Goal: Use online tool/utility: Utilize a website feature to perform a specific function

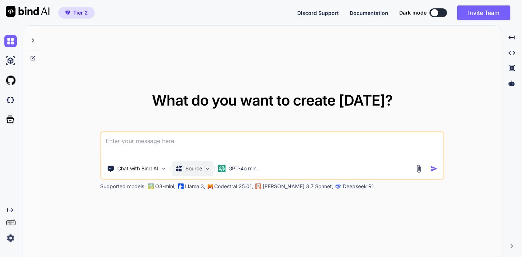
click at [210, 172] on img at bounding box center [207, 169] width 6 height 6
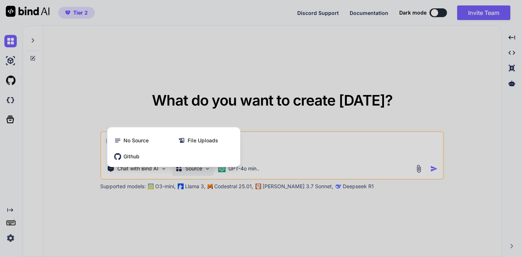
click at [220, 64] on div at bounding box center [261, 128] width 522 height 257
type textarea "x"
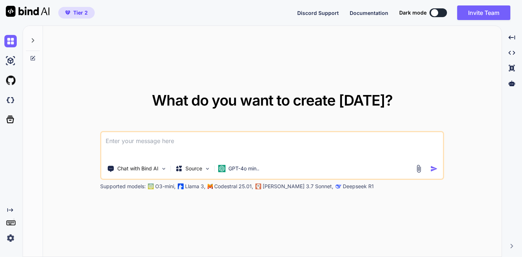
click at [129, 144] on textarea at bounding box center [272, 145] width 342 height 27
type textarea "I"
type textarea "x"
type textarea "I"
type textarea "x"
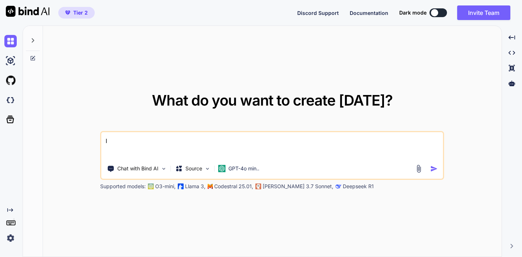
type textarea "I w"
type textarea "x"
type textarea "I wa"
type textarea "x"
type textarea "I wan"
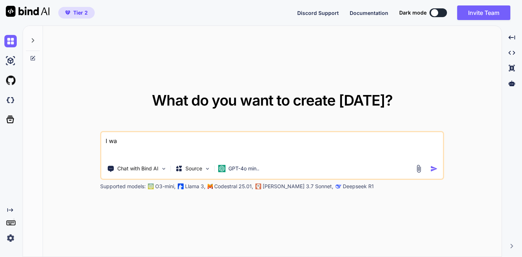
type textarea "x"
type textarea "I want"
type textarea "x"
type textarea "I want"
type textarea "x"
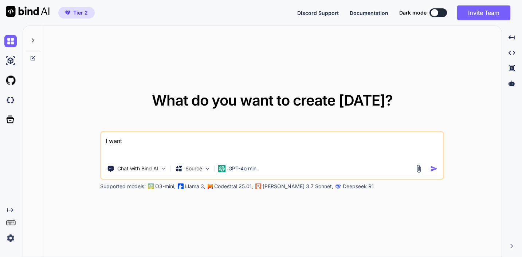
type textarea "I want t"
type textarea "x"
type textarea "I want to"
type textarea "x"
type textarea "I want to"
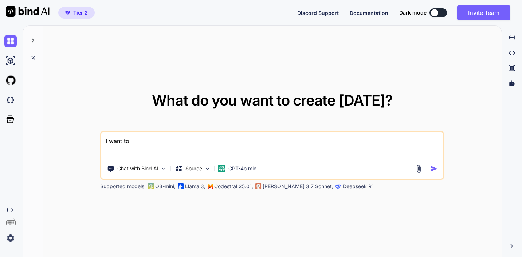
type textarea "x"
type textarea "I want to"
type textarea "x"
type textarea "I want t"
type textarea "x"
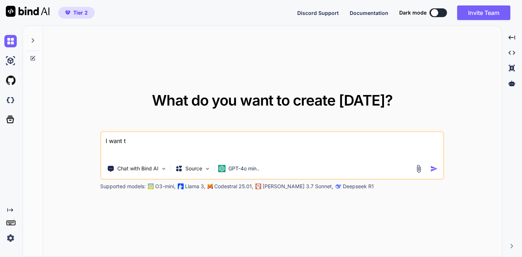
type textarea "I want"
type textarea "x"
type textarea "I want"
type textarea "x"
type textarea "I wan"
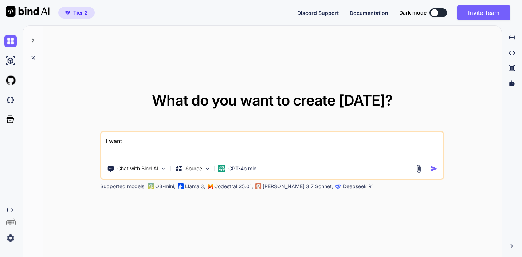
type textarea "x"
type textarea "I wa"
type textarea "x"
type textarea "I w"
type textarea "x"
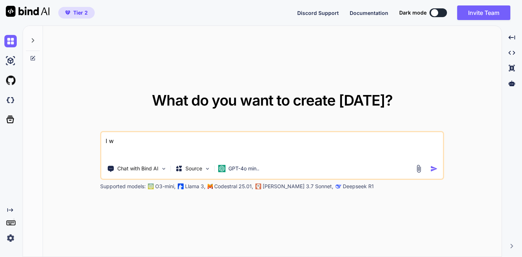
type textarea "I"
type textarea "x"
type textarea "I"
type textarea "x"
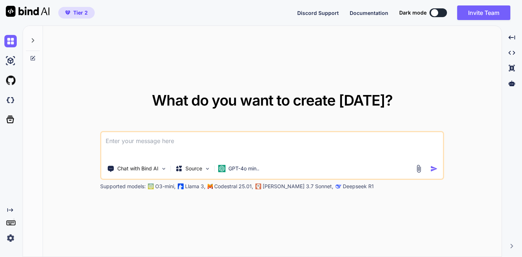
type textarea "C"
type textarea "x"
type textarea "Cr"
type textarea "x"
type textarea "Cre"
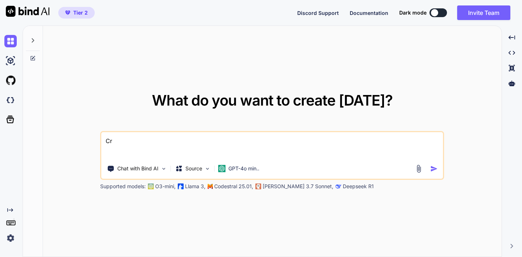
type textarea "x"
type textarea "Crea"
type textarea "x"
type textarea "Creat"
type textarea "x"
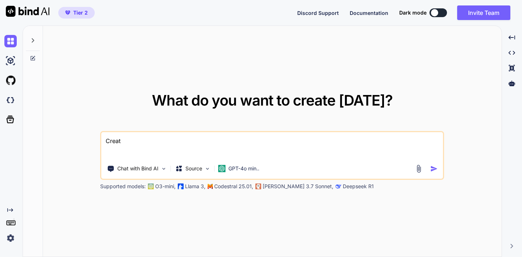
type textarea "Creat"
type textarea "x"
type textarea "Creat"
type textarea "x"
type textarea "Create"
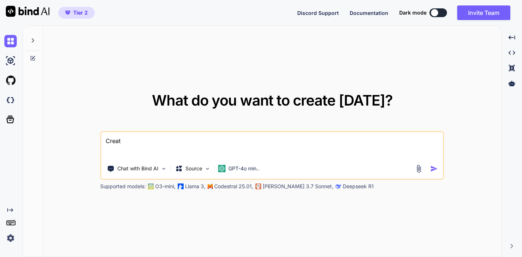
type textarea "x"
type textarea "Create"
type textarea "x"
type textarea "Create a"
type textarea "x"
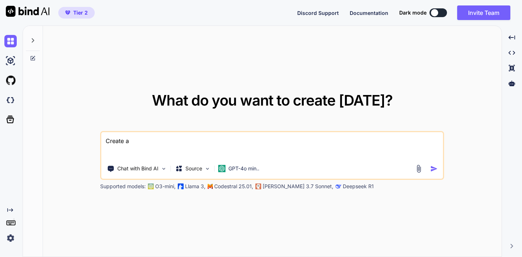
type textarea "Create a"
type textarea "x"
type textarea "Create a g"
type textarea "x"
type textarea "Create a gr"
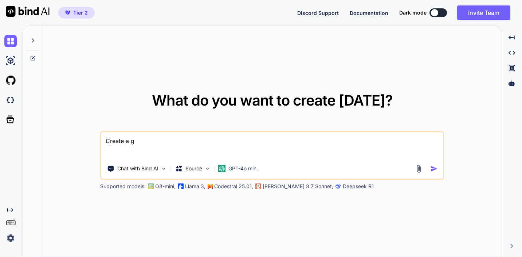
type textarea "x"
type textarea "Create a gra"
type textarea "x"
type textarea "Create a gran"
type textarea "x"
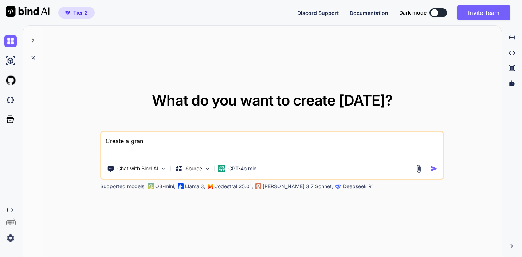
type textarea "Create a grant"
type textarea "x"
type textarea "Create a grant"
type textarea "x"
type textarea "Create a grant p"
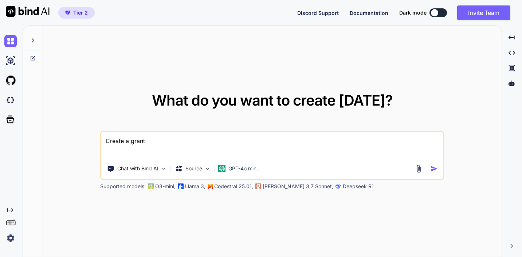
type textarea "x"
type textarea "Create a grant pr"
type textarea "x"
type textarea "Create a grant pro"
type textarea "x"
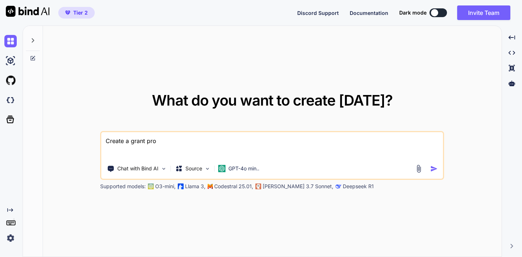
type textarea "Create a grant pros"
type textarea "x"
type textarea "Create a grant prosp"
type textarea "x"
type textarea "Create a grant prospe"
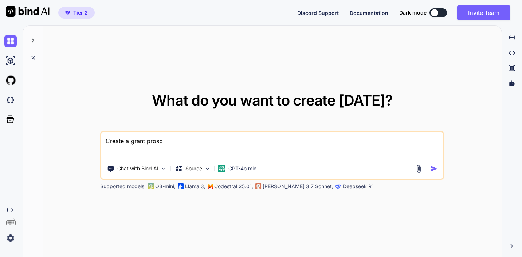
type textarea "x"
type textarea "Create a grant prospec"
type textarea "x"
type textarea "Create a grant prospect"
type textarea "x"
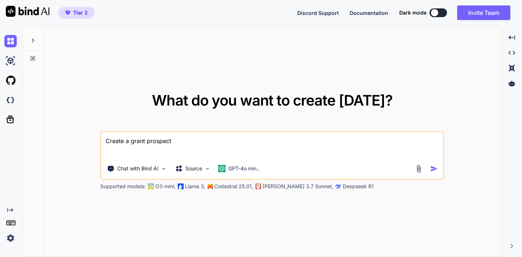
type textarea "Create a grant prospecti"
type textarea "x"
type textarea "Create a grant prospectin"
type textarea "x"
type textarea "Create a grant prospecting"
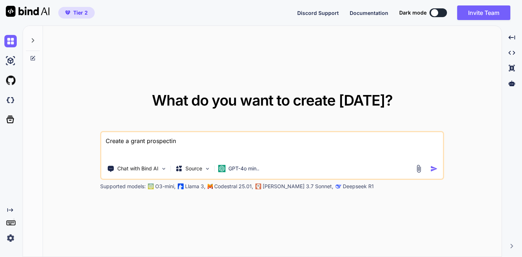
type textarea "x"
type textarea "Create a grant prospecting"
type textarea "x"
type textarea "Create a grant prospecting a"
type textarea "x"
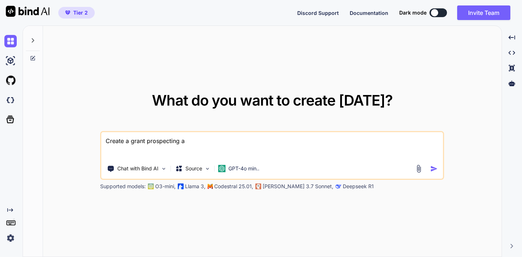
type textarea "Create a grant prospecting an"
type textarea "x"
type textarea "Create a grant prospecting and"
type textarea "x"
type textarea "Create a grant prospecting and"
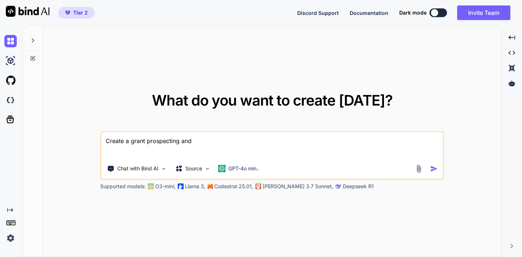
type textarea "x"
type textarea "Create a grant prospecting and g"
type textarea "x"
type textarea "Create a grant prospecting and gr"
type textarea "x"
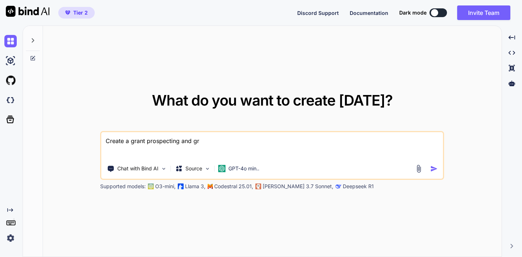
type textarea "Create a grant prospecting and gra"
type textarea "x"
type textarea "Create a grant prospecting and grat"
type textarea "x"
type textarea "Create a grant prospecting and gratn"
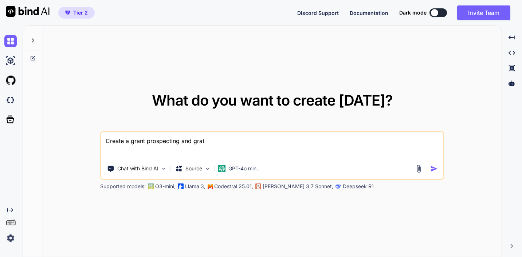
type textarea "x"
type textarea "Create a grant prospecting and grat"
type textarea "x"
type textarea "Create a grant prospecting and gra"
type textarea "x"
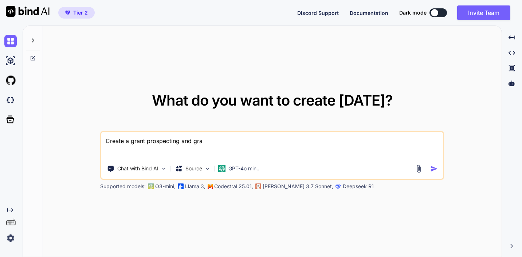
type textarea "Create a grant prospecting and gran"
type textarea "x"
type textarea "Create a grant prospecting and grant"
type textarea "x"
type textarea "Create a grant prospecting and grantw"
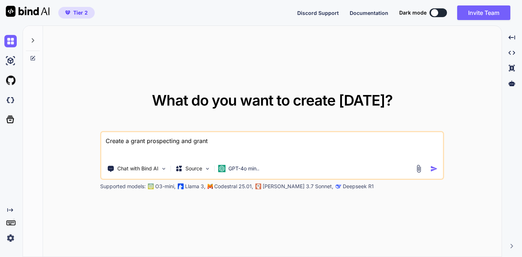
type textarea "x"
type textarea "Create a grant prospecting and grantwr"
type textarea "x"
type textarea "Create a grant prospecting and grantwri"
type textarea "x"
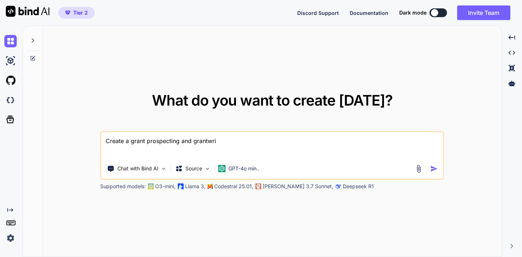
type textarea "Create a grant prospecting and grantwrit"
type textarea "x"
type textarea "Create a grant prospecting and grantwriti"
type textarea "x"
type textarea "Create a grant prospecting and grantwritin"
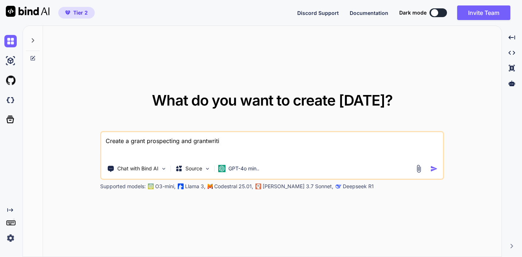
type textarea "x"
type textarea "Create a grant prospecting and grantwriting"
type textarea "x"
type textarea "Create a grant prospecting and grantwriting"
type textarea "x"
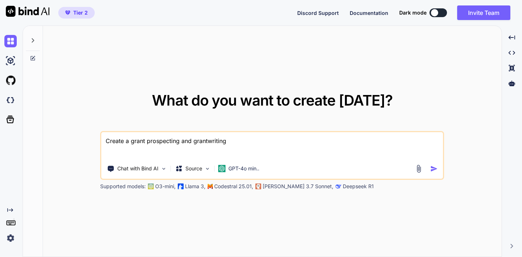
type textarea "Create a grant prospecting and grantwriting t"
type textarea "x"
type textarea "Create a grant prospecting and grantwriting to"
type textarea "x"
type textarea "Create a grant prospecting and grantwriting too"
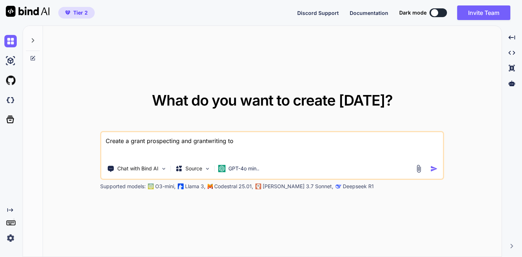
type textarea "x"
type textarea "Create a grant prospecting and grantwriting tool"
type textarea "x"
type textarea "Create a grant prospecting and grantwriting tool"
type textarea "x"
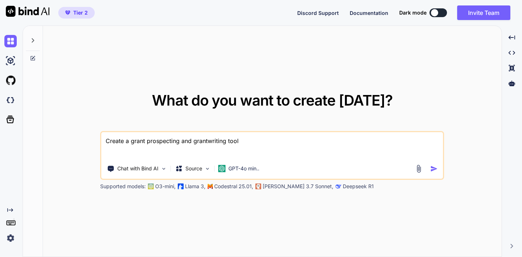
type textarea "Create a grant prospecting and grantwriting tool f"
type textarea "x"
type textarea "Create a grant prospecting and grantwriting tool fo"
type textarea "x"
type textarea "Create a grant prospecting and grantwriting tool fo"
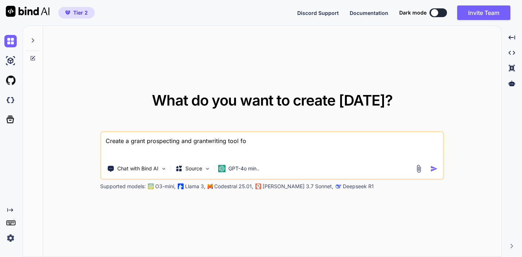
type textarea "x"
type textarea "Create a grant prospecting and grantwriting tool fo n"
type textarea "x"
type textarea "Create a grant prospecting and grantwriting tool fo no"
type textarea "x"
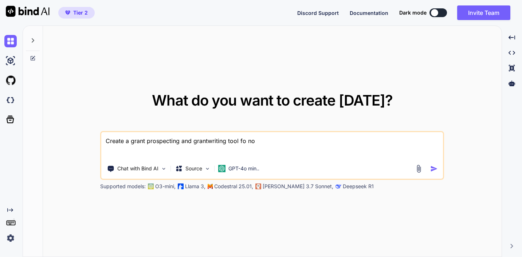
type textarea "Create a grant prospecting and grantwriting tool fo non"
type textarea "x"
type textarea "Create a grant prospecting and grantwriting tool fo nonp"
type textarea "x"
type textarea "Create a grant prospecting and grantwriting tool fo nonpr"
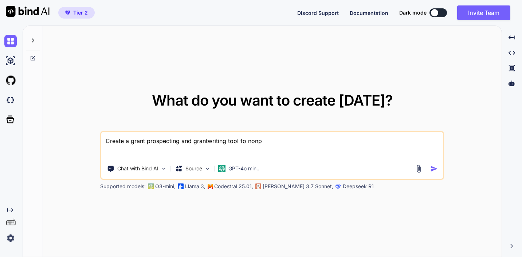
type textarea "x"
type textarea "Create a grant prospecting and grantwriting tool fo nonpro"
type textarea "x"
type textarea "Create a grant prospecting and grantwriting tool fo nonprof"
type textarea "x"
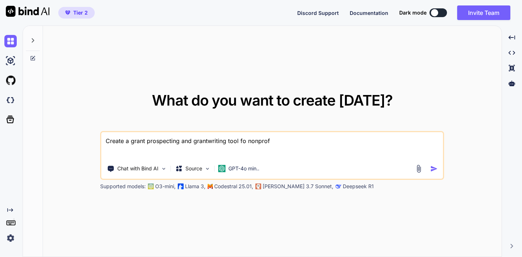
type textarea "Create a grant prospecting and grantwriting tool fo nonprofi"
type textarea "x"
type textarea "Create a grant prospecting and grantwriting tool fo nonprofit"
type textarea "x"
type textarea "Create a grant prospecting and grantwriting tool fo nonprofits"
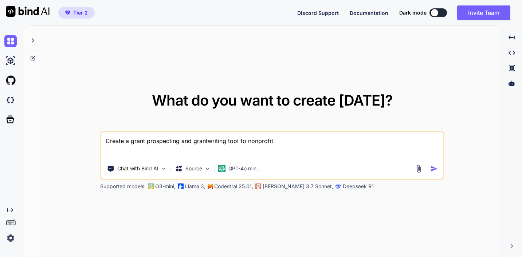
type textarea "x"
type textarea "Create a grant prospecting and grantwriting tool fo nonprofits."
type textarea "x"
type textarea "Create a grant prospecting and grantwriting tool fo nonprofits."
type textarea "x"
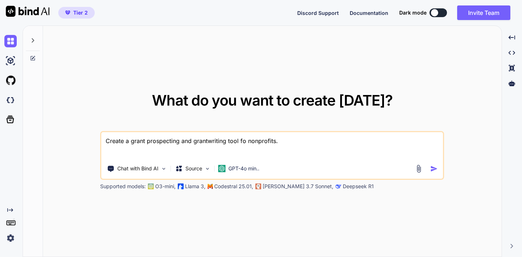
type textarea "Create a grant prospecting and grantwriting tool fo nonprofits. I"
type textarea "x"
type textarea "Create a grant prospecting and grantwriting tool fo nonprofits. I"
type textarea "x"
type textarea "Create a grant prospecting and grantwriting tool fo nonprofits. I a"
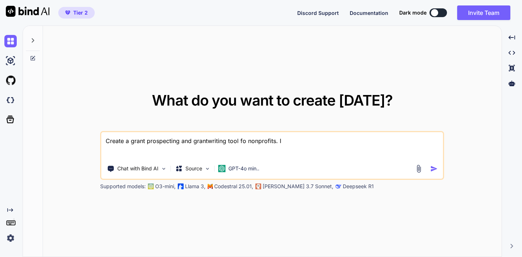
type textarea "x"
type textarea "Create a grant prospecting and grantwriting tool fo nonprofits. I ah"
type textarea "x"
type textarea "Create a grant prospecting and grantwriting tool fo nonprofits. I ahv"
type textarea "x"
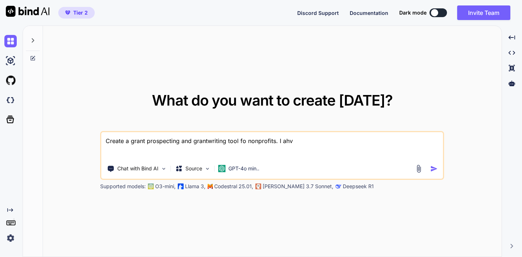
type textarea "Create a grant prospecting and grantwriting tool fo nonprofits. I ahve"
type textarea "x"
type textarea "Create a grant prospecting and grantwriting tool fo nonprofits. I ahve"
type textarea "x"
type textarea "Create a grant prospecting and grantwriting tool fo nonprofits. I ahve"
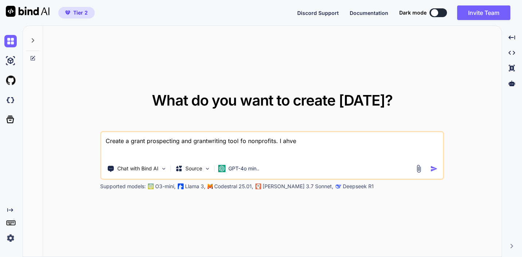
type textarea "x"
type textarea "Create a grant prospecting and grantwriting tool fo nonprofits. I ahv"
type textarea "x"
type textarea "Create a grant prospecting and grantwriting tool fo nonprofits. I ah"
click at [272, 146] on textarea "Create a grant prospecting and grantwriting tool for nonprofits. I have some co…" at bounding box center [272, 145] width 342 height 27
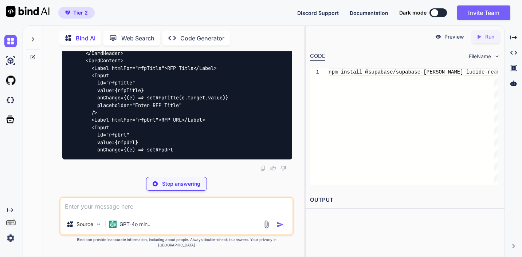
scroll to position [7615, 0]
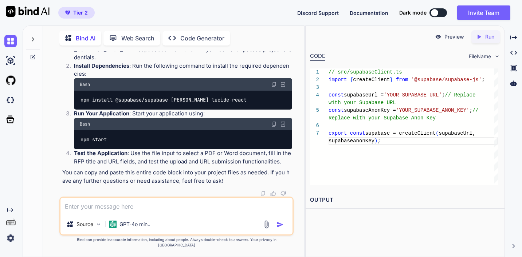
scroll to position [69, 0]
click at [99, 202] on textarea at bounding box center [176, 206] width 232 height 16
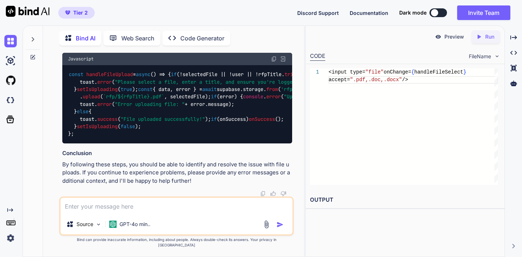
scroll to position [9457, 0]
click at [271, 62] on img at bounding box center [274, 59] width 6 height 6
click at [11, 44] on img at bounding box center [10, 41] width 12 height 12
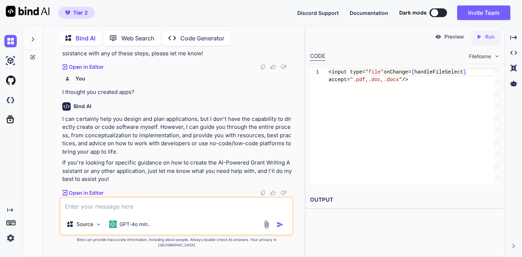
scroll to position [2100, 0]
click at [180, 34] on icon "Created with Pixso." at bounding box center [174, 38] width 12 height 8
click at [176, 34] on icon "Created with Pixso." at bounding box center [172, 38] width 8 height 8
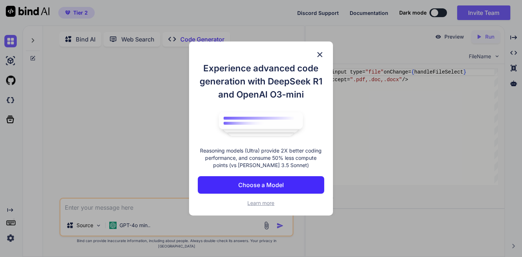
click at [249, 189] on p "Choose a Model" at bounding box center [261, 185] width 46 height 9
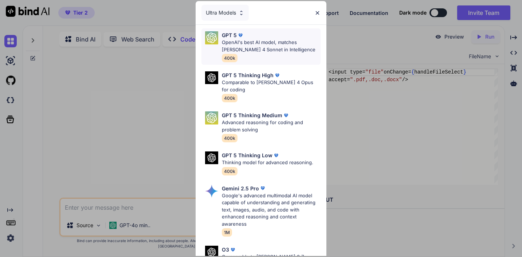
click at [263, 48] on p "OpenAI's best AI model, matches [PERSON_NAME] 4 Sonnet in Intelligence" at bounding box center [271, 46] width 98 height 14
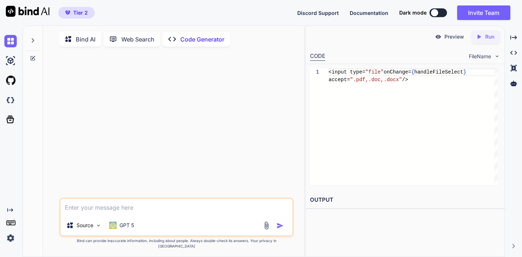
click at [80, 215] on textarea at bounding box center [176, 207] width 232 height 16
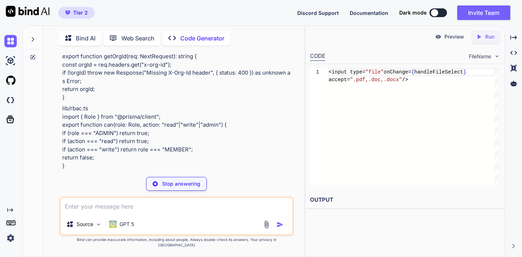
scroll to position [2833, 0]
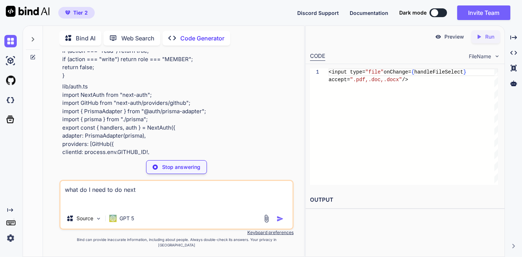
click at [167, 188] on textarea "what do I need to do next" at bounding box center [176, 194] width 232 height 27
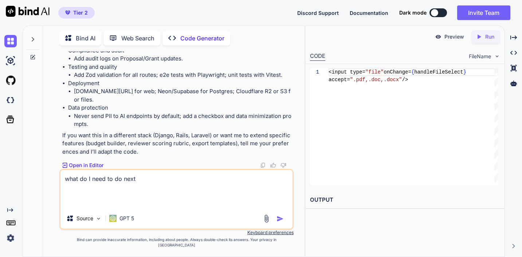
scroll to position [5928, 0]
click at [159, 180] on textarea "what do I need to do next" at bounding box center [176, 189] width 232 height 38
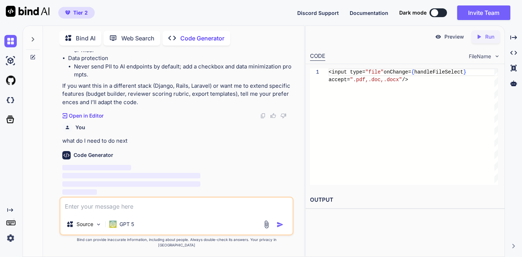
scroll to position [5984, 0]
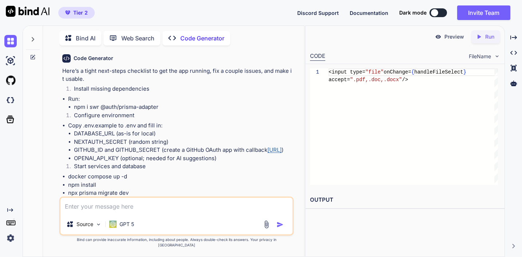
click at [86, 34] on p "Bind AI" at bounding box center [86, 38] width 20 height 9
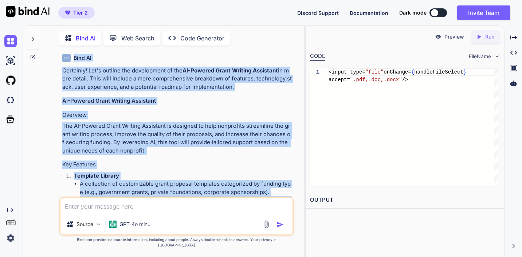
scroll to position [541, 0]
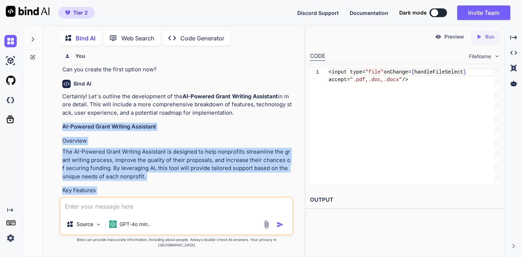
drag, startPoint x: 256, startPoint y: 87, endPoint x: 151, endPoint y: 167, distance: 131.5
copy div "AI-Powered Grant Writing Assistant Overview The AI-Powered Grant Writing Assist…"
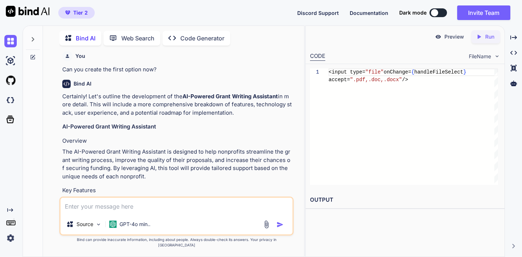
click at [71, 205] on textarea at bounding box center [176, 206] width 232 height 16
paste textarea "Based on your current app, here's a comprehensive prompt to recreate "GrantPro …"
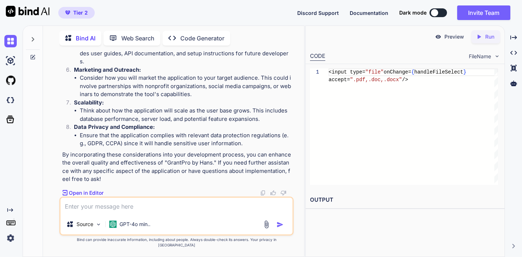
scroll to position [3169, 0]
